Goal: Transaction & Acquisition: Purchase product/service

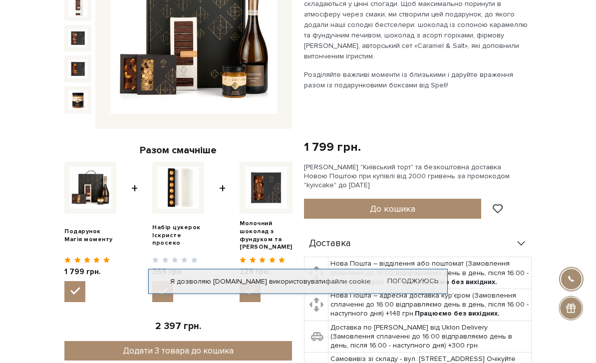
scroll to position [128, 0]
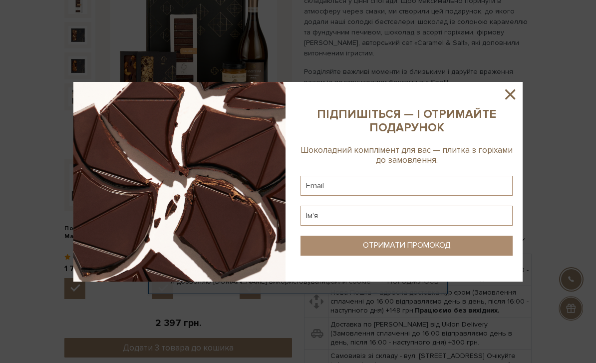
click at [502, 99] on sys-column-static at bounding box center [407, 182] width 232 height 200
click at [515, 103] on icon at bounding box center [510, 94] width 17 height 17
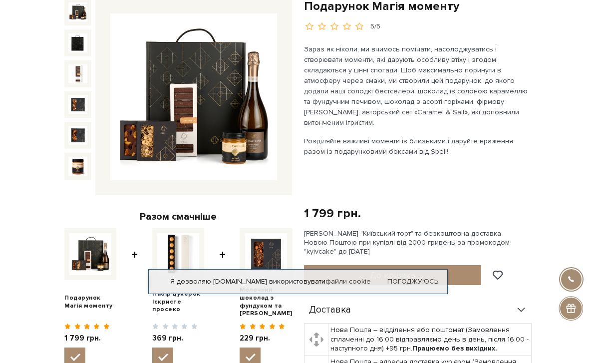
scroll to position [32, 0]
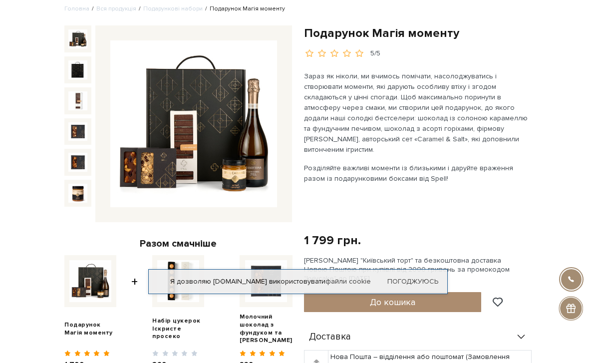
click at [75, 97] on img at bounding box center [77, 100] width 19 height 19
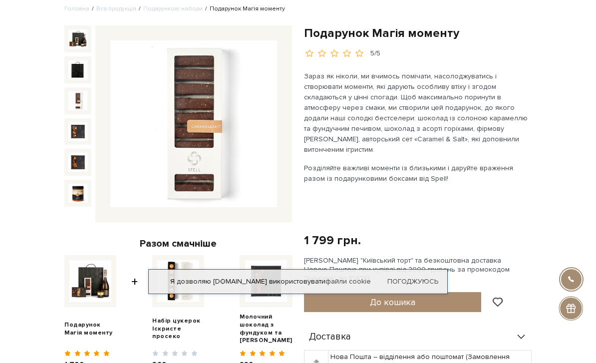
click at [74, 135] on img at bounding box center [77, 131] width 19 height 19
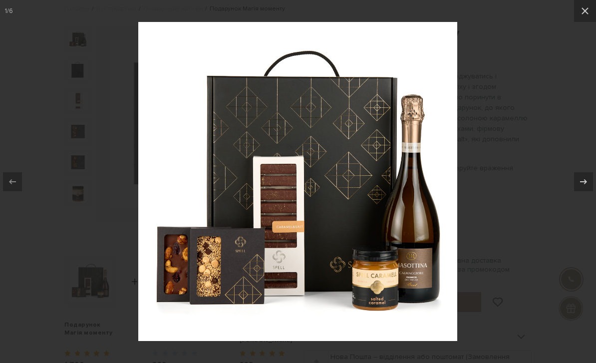
click at [588, 10] on icon at bounding box center [585, 11] width 12 height 12
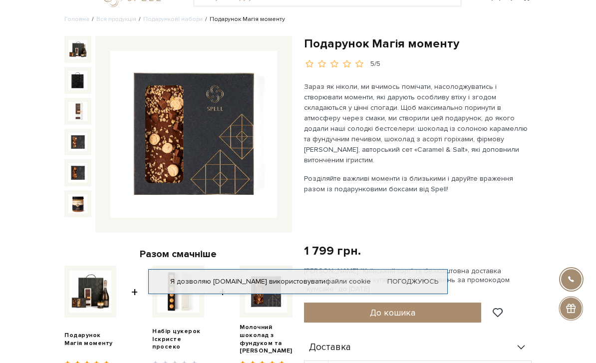
scroll to position [22, 0]
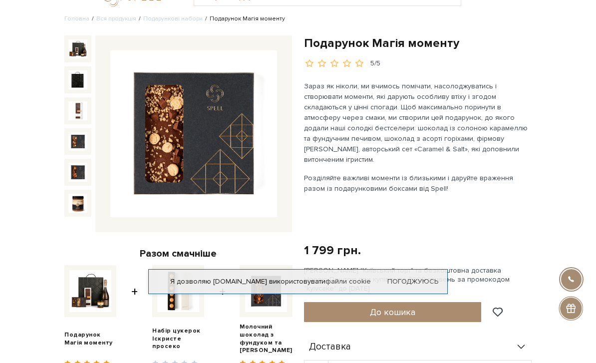
click at [74, 46] on img at bounding box center [77, 48] width 19 height 19
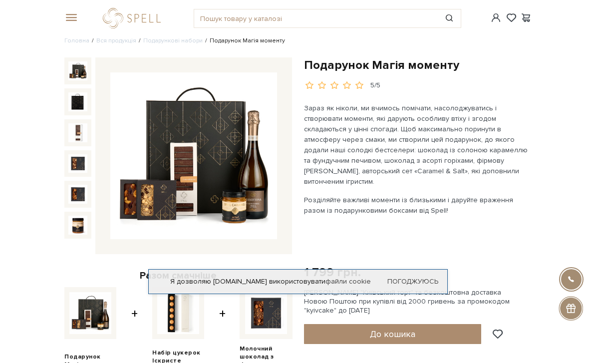
scroll to position [10, 0]
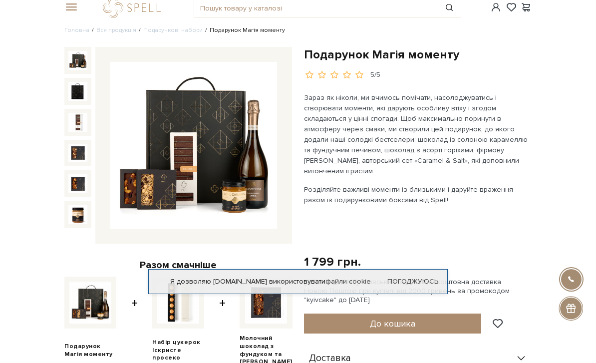
click at [425, 283] on link "Погоджуюсь" at bounding box center [412, 281] width 51 height 9
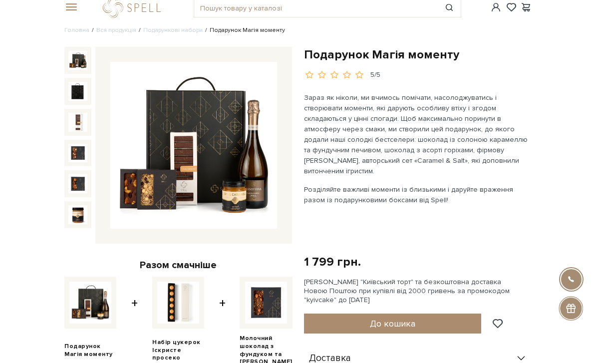
scroll to position [0, 0]
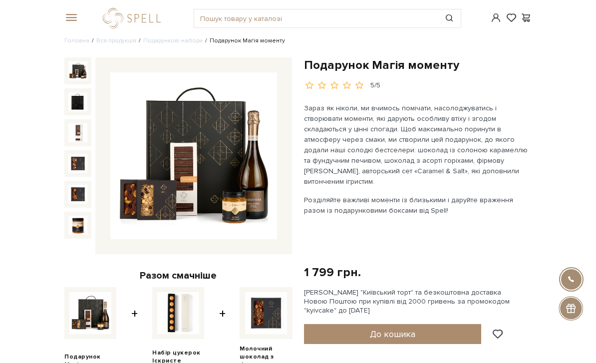
click at [416, 324] on button "До кошика" at bounding box center [392, 334] width 177 height 20
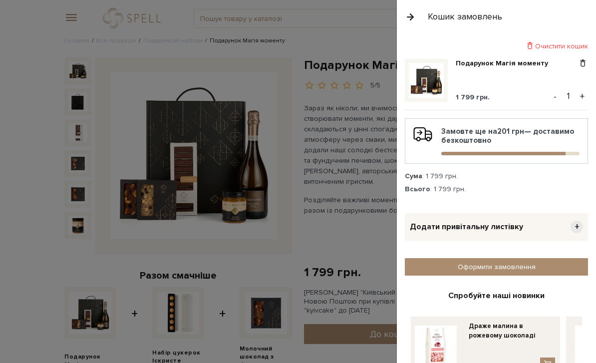
click at [341, 43] on div at bounding box center [298, 181] width 596 height 363
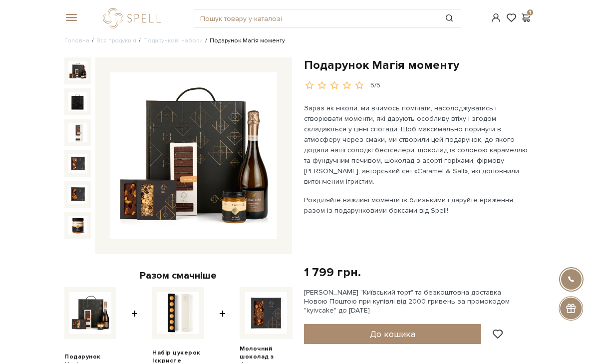
click at [179, 43] on link "Подарункові набори" at bounding box center [172, 40] width 59 height 7
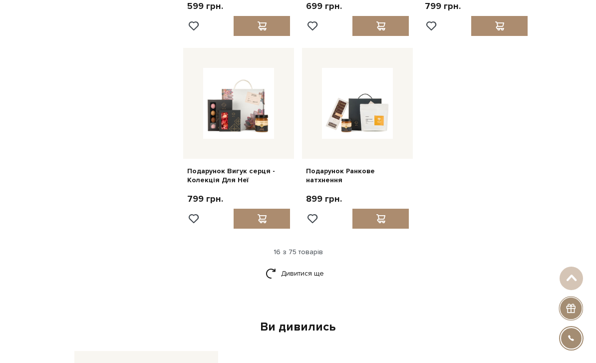
scroll to position [1051, 0]
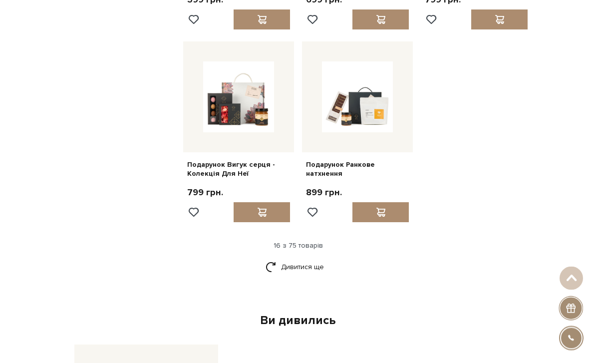
click at [313, 259] on link "Дивитися ще" at bounding box center [298, 267] width 65 height 17
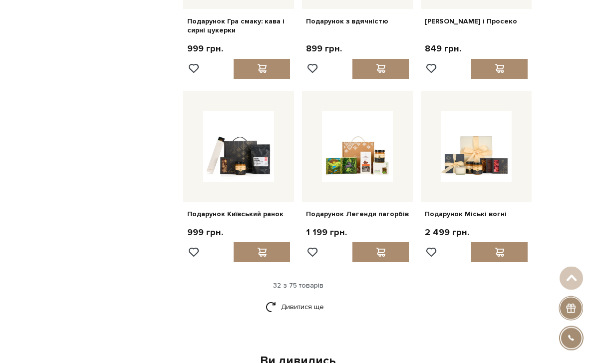
scroll to position [1973, 0]
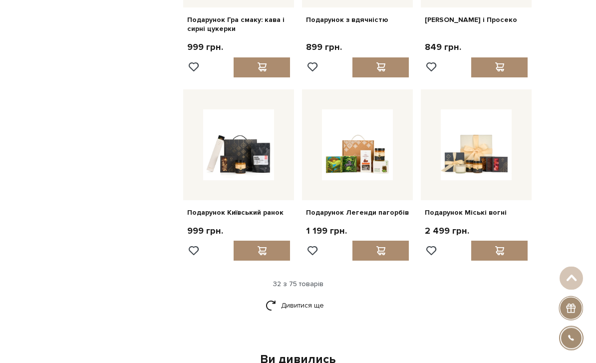
click at [308, 297] on link "Дивитися ще" at bounding box center [298, 305] width 65 height 17
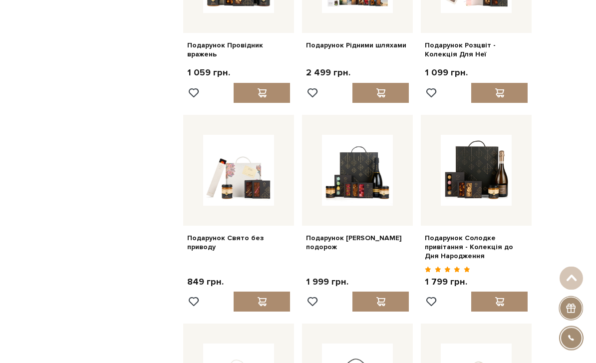
scroll to position [2517, 0]
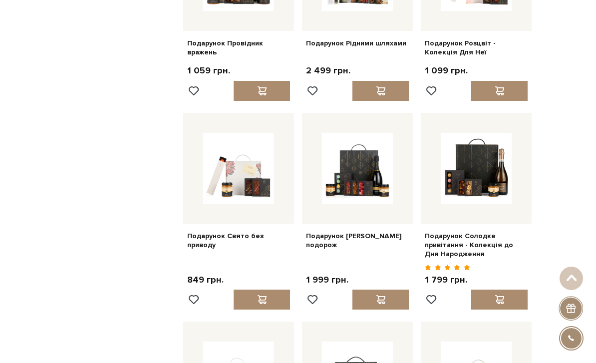
click at [366, 166] on img at bounding box center [357, 168] width 71 height 71
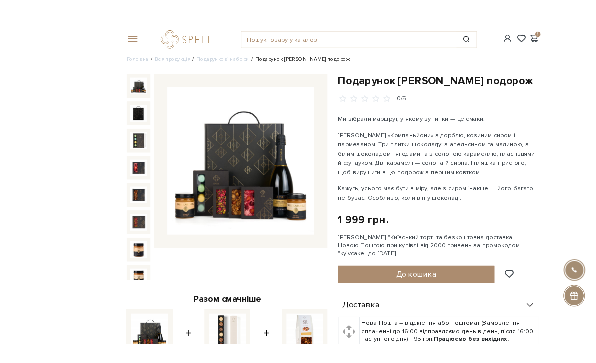
scroll to position [34, 0]
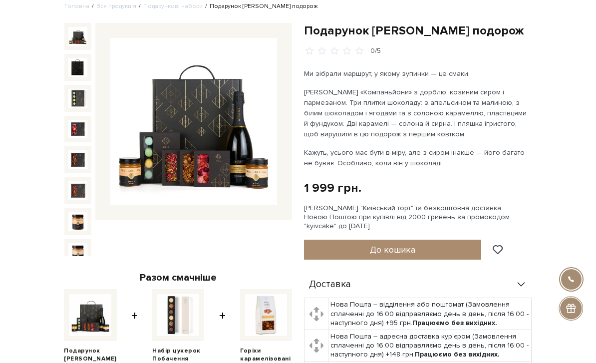
click at [429, 249] on button "До кошика" at bounding box center [392, 250] width 177 height 20
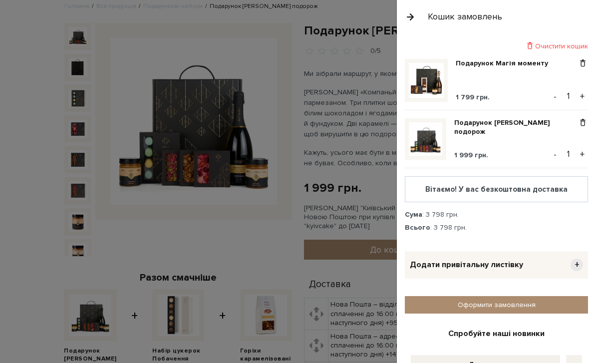
click at [269, 252] on div at bounding box center [298, 181] width 596 height 363
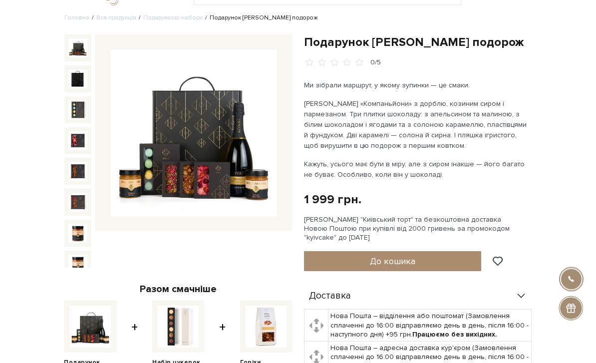
scroll to position [0, 0]
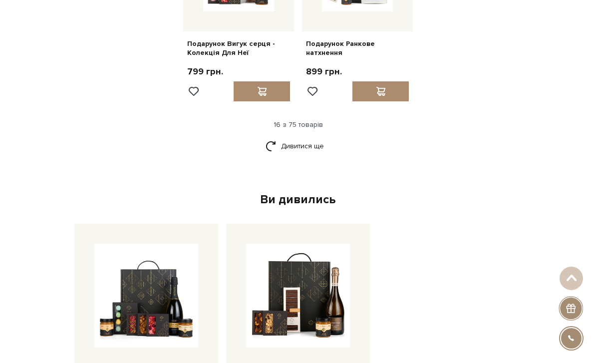
scroll to position [1179, 0]
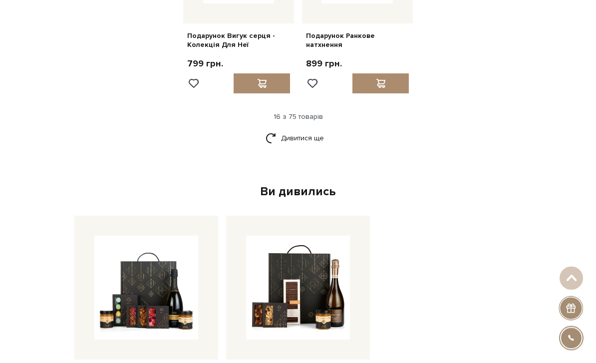
click at [317, 130] on link "Дивитися ще" at bounding box center [298, 138] width 65 height 17
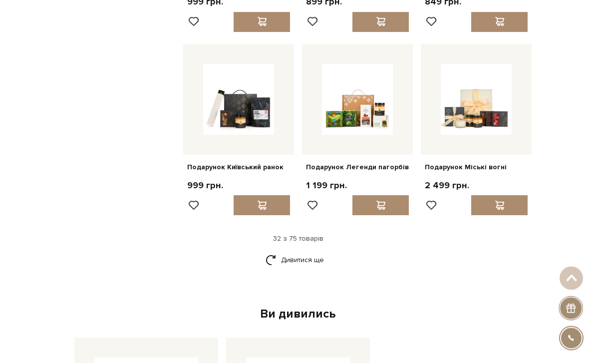
scroll to position [2019, 0]
click at [305, 251] on link "Дивитися ще" at bounding box center [298, 259] width 65 height 17
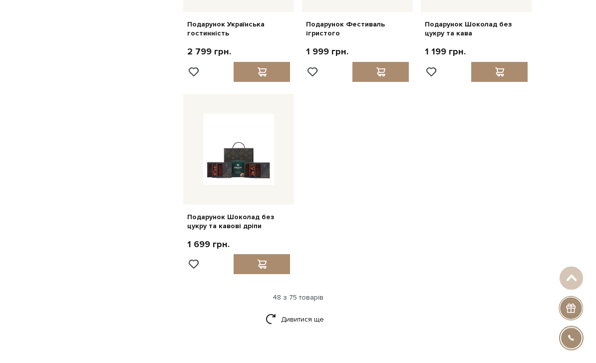
scroll to position [3138, 0]
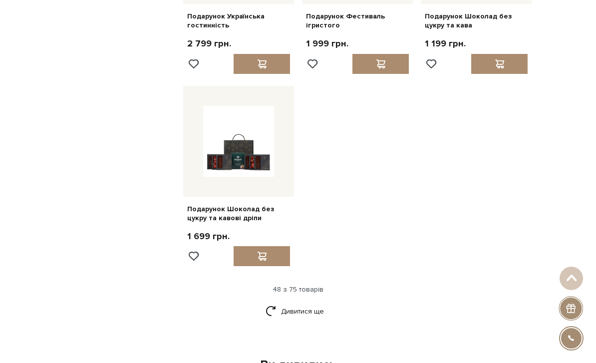
click at [305, 302] on link "Дивитися ще" at bounding box center [298, 310] width 65 height 17
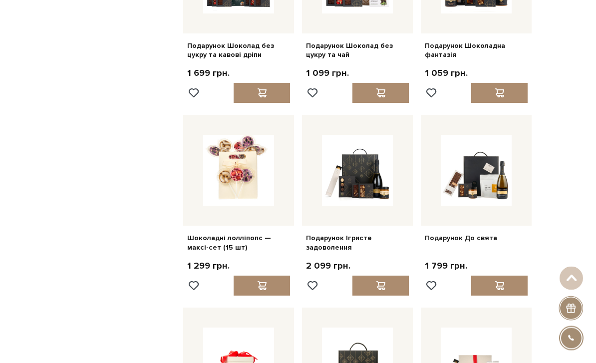
scroll to position [3301, 0]
click at [486, 176] on img at bounding box center [476, 170] width 71 height 71
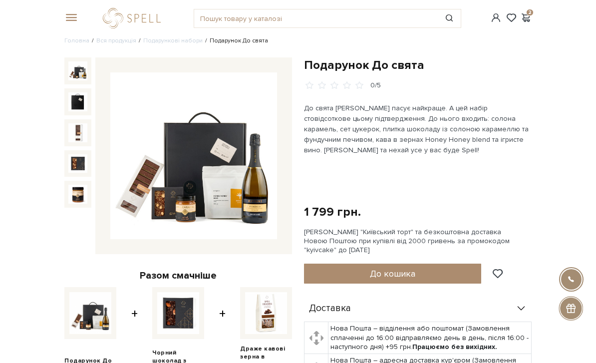
click at [260, 208] on img at bounding box center [193, 155] width 167 height 167
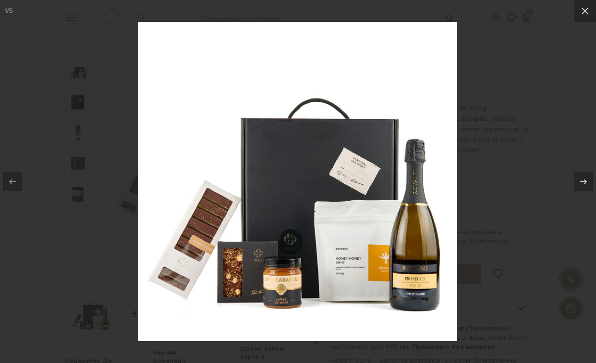
click at [589, 14] on icon at bounding box center [585, 11] width 12 height 12
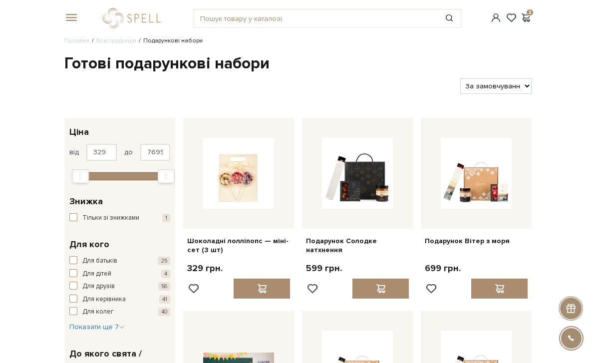
click at [509, 83] on select "За замовчуванням За Ціною (зростання) За Ціною (зменшення) Новинки За популярні…" at bounding box center [495, 85] width 71 height 15
select select "https://spellchocolate.com/our-productions/podarunkovi-box/?sort=p.price&order=…"
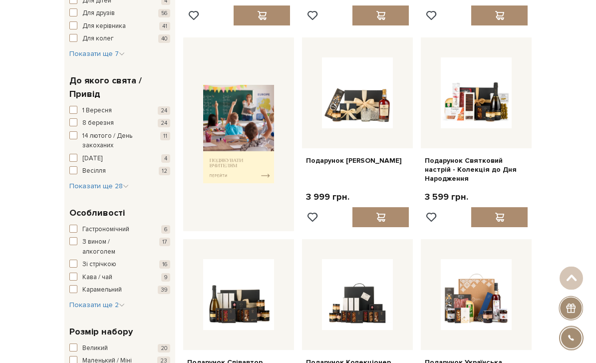
scroll to position [273, 0]
click at [370, 99] on img at bounding box center [357, 92] width 71 height 71
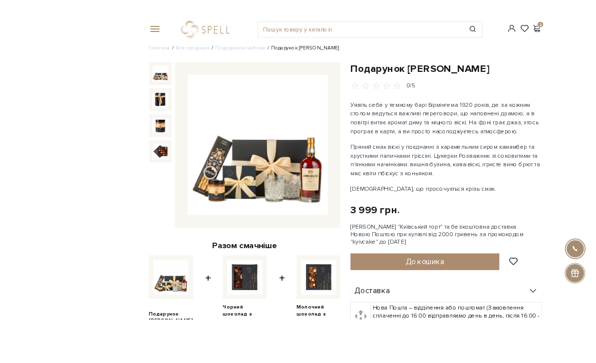
scroll to position [43, 0]
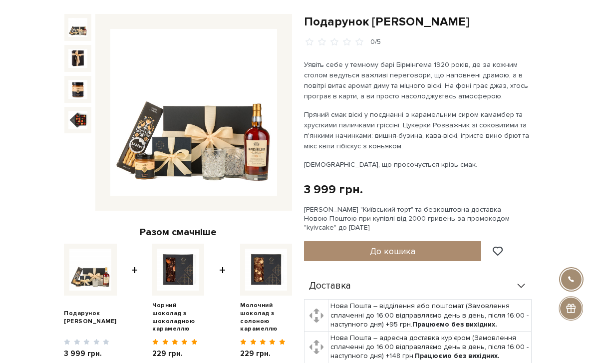
click at [419, 249] on button "До кошика" at bounding box center [392, 251] width 177 height 20
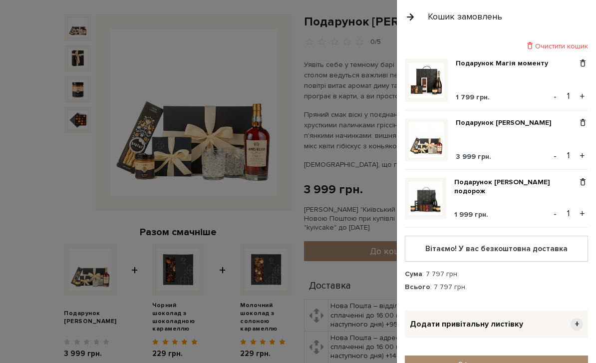
click at [34, 132] on div at bounding box center [298, 181] width 596 height 363
